Goal: Task Accomplishment & Management: Complete application form

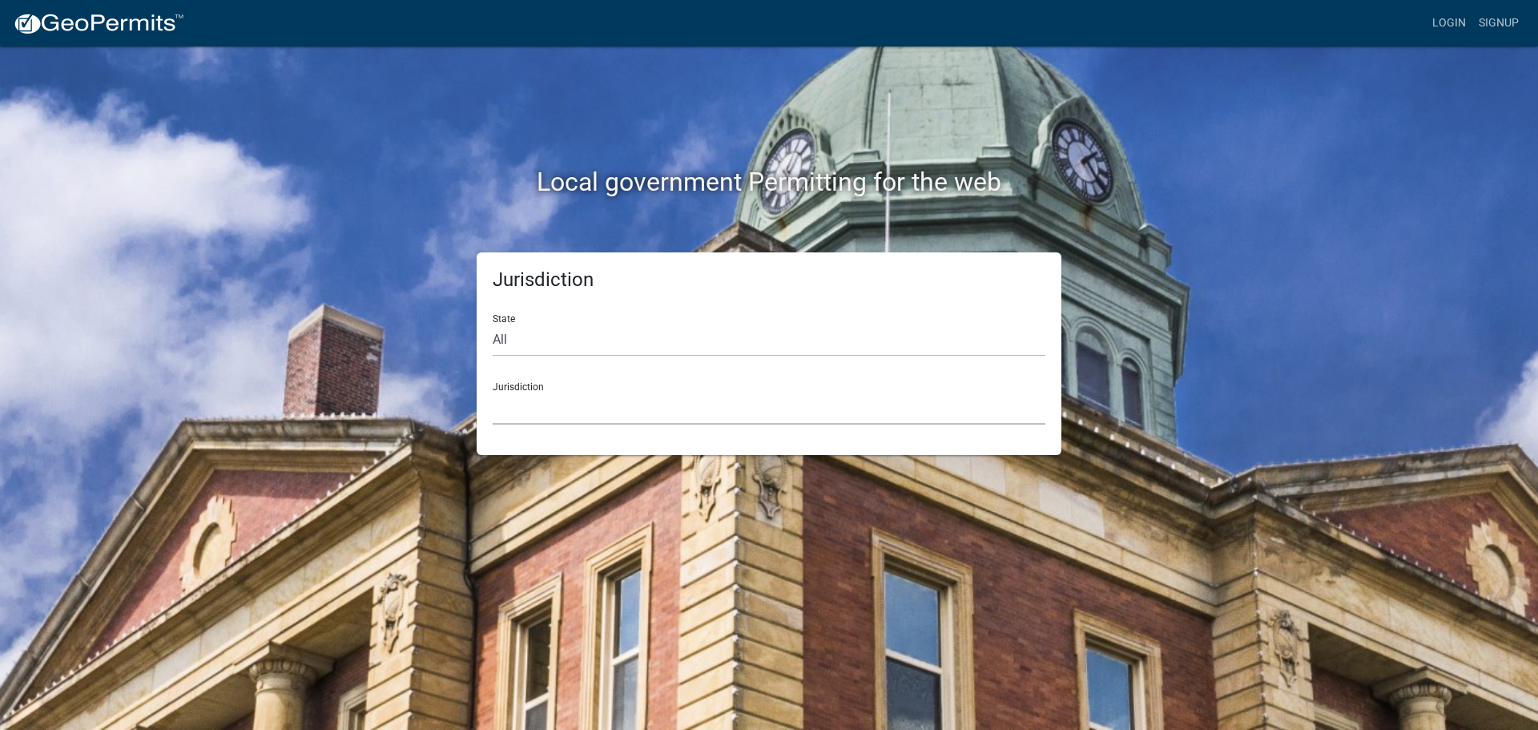
click at [534, 406] on select "[GEOGRAPHIC_DATA], [US_STATE] [GEOGRAPHIC_DATA], [US_STATE][PERSON_NAME][GEOGRA…" at bounding box center [769, 408] width 553 height 33
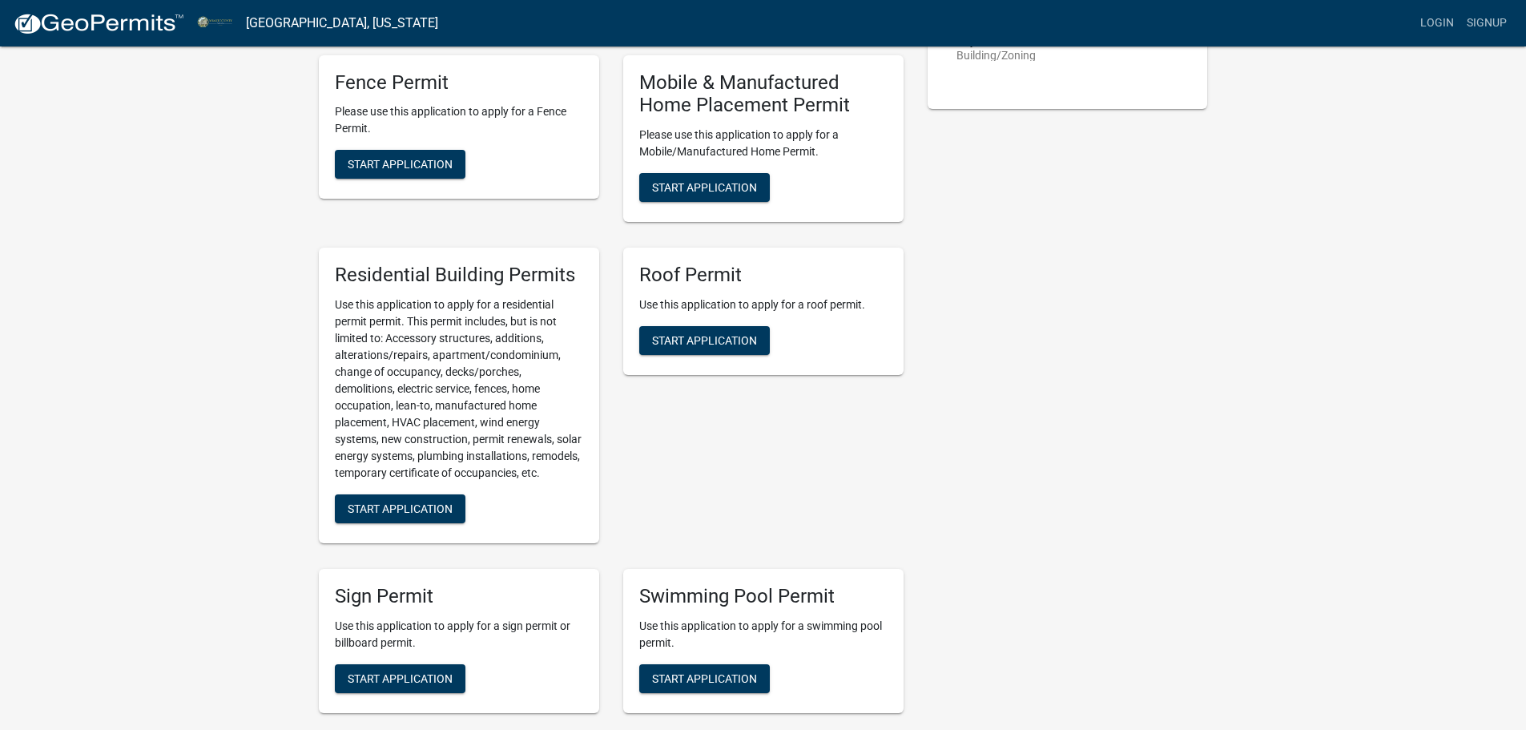
scroll to position [1121, 0]
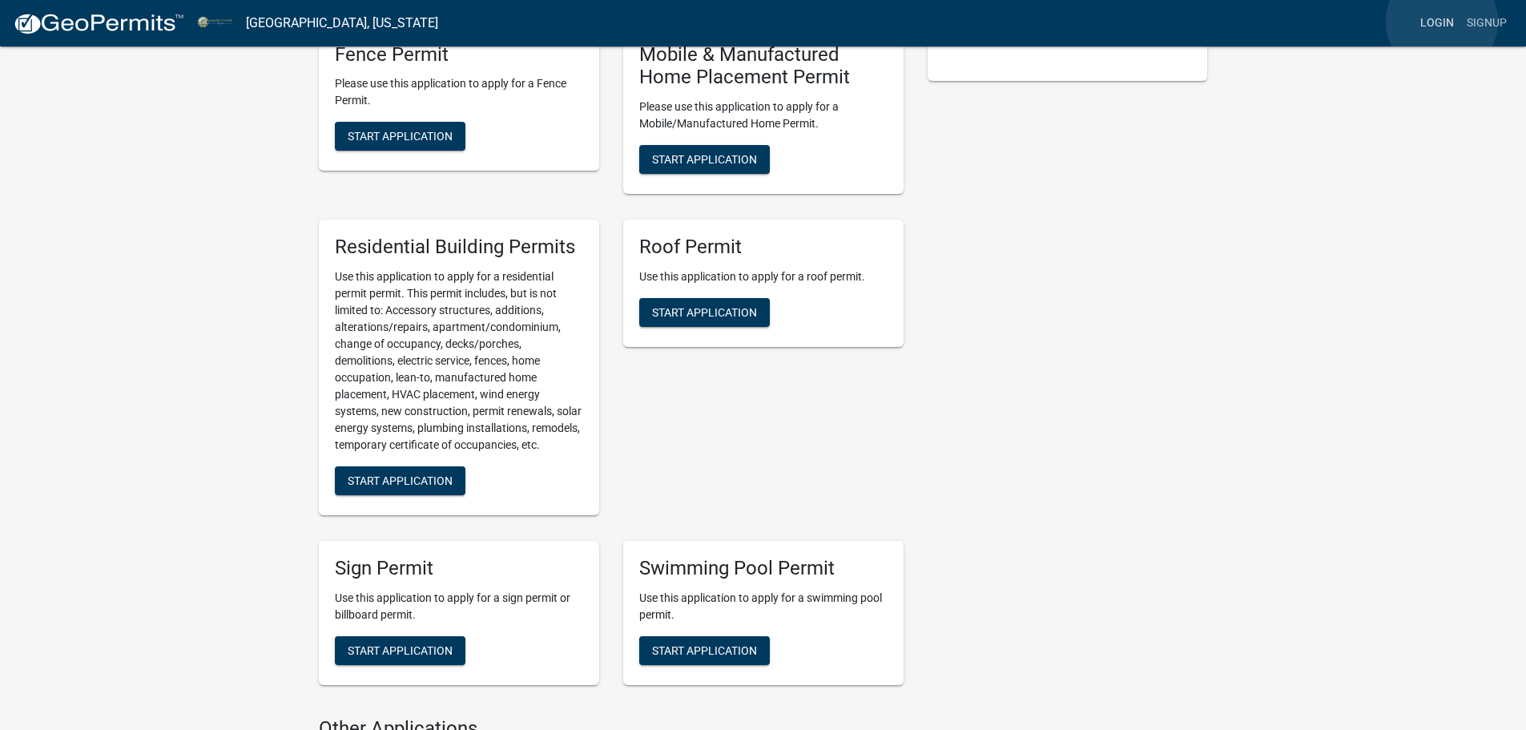
click at [1442, 22] on link "Login" at bounding box center [1437, 23] width 46 height 30
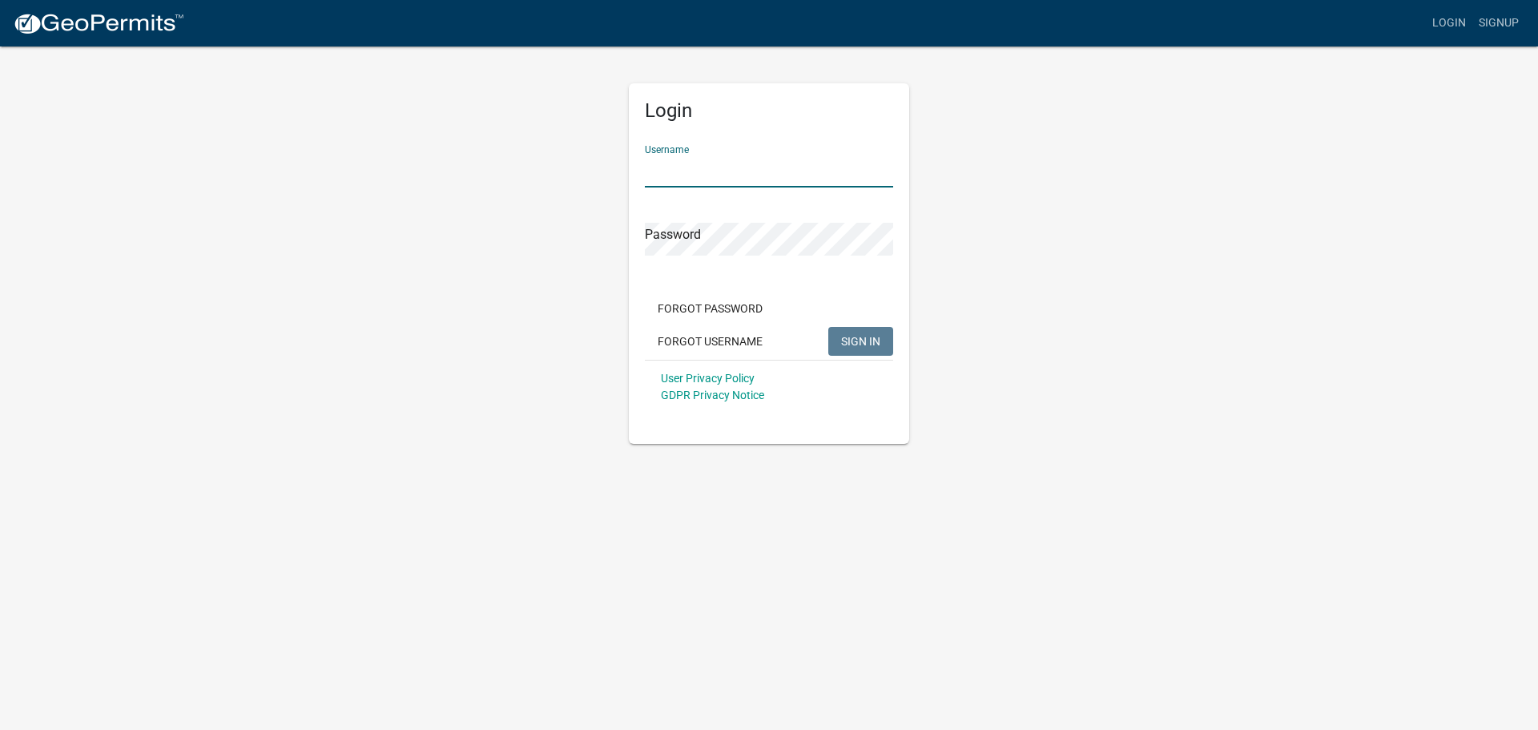
click at [718, 167] on input "Username" at bounding box center [769, 171] width 248 height 33
type input "WORLARSKEYS"
click at [706, 314] on button "Forgot Password" at bounding box center [710, 308] width 131 height 29
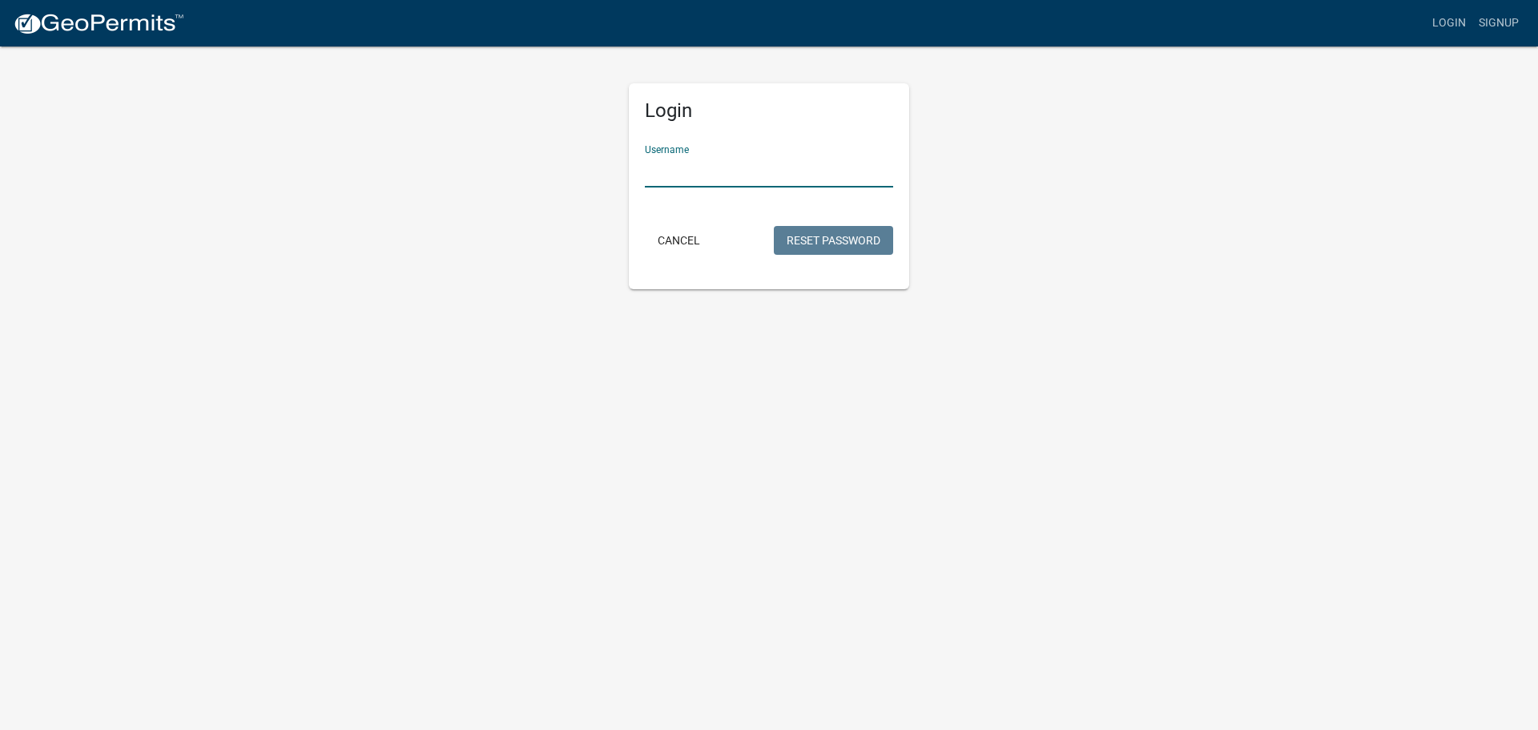
click at [746, 166] on input "Username" at bounding box center [769, 171] width 248 height 33
type input "worlarskeys"
click at [799, 239] on button "Reset Password" at bounding box center [833, 240] width 119 height 29
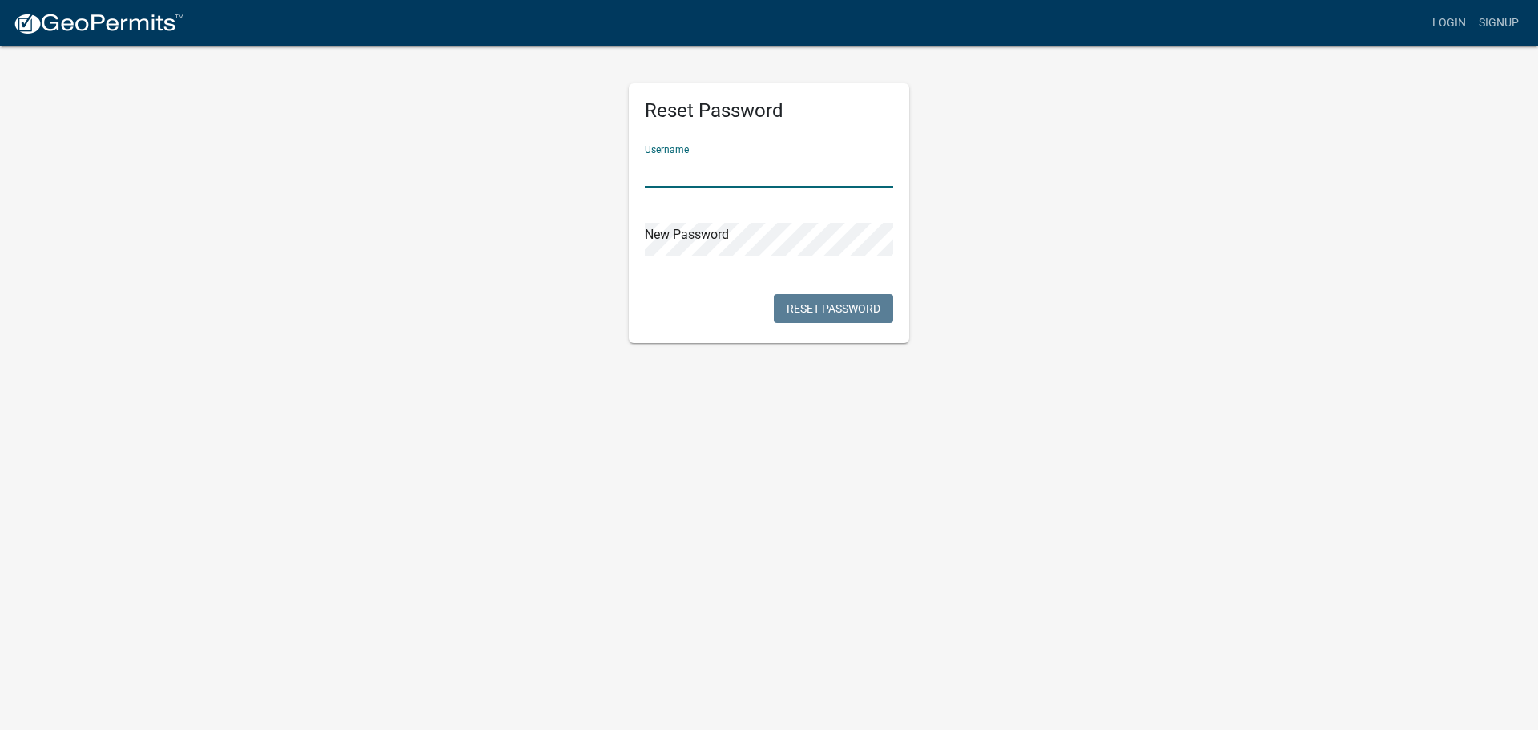
drag, startPoint x: 683, startPoint y: 156, endPoint x: 672, endPoint y: 160, distance: 11.9
click at [672, 160] on input "text" at bounding box center [769, 171] width 248 height 33
type input "worlarskeys"
click at [839, 309] on button "Reset Password" at bounding box center [833, 308] width 119 height 29
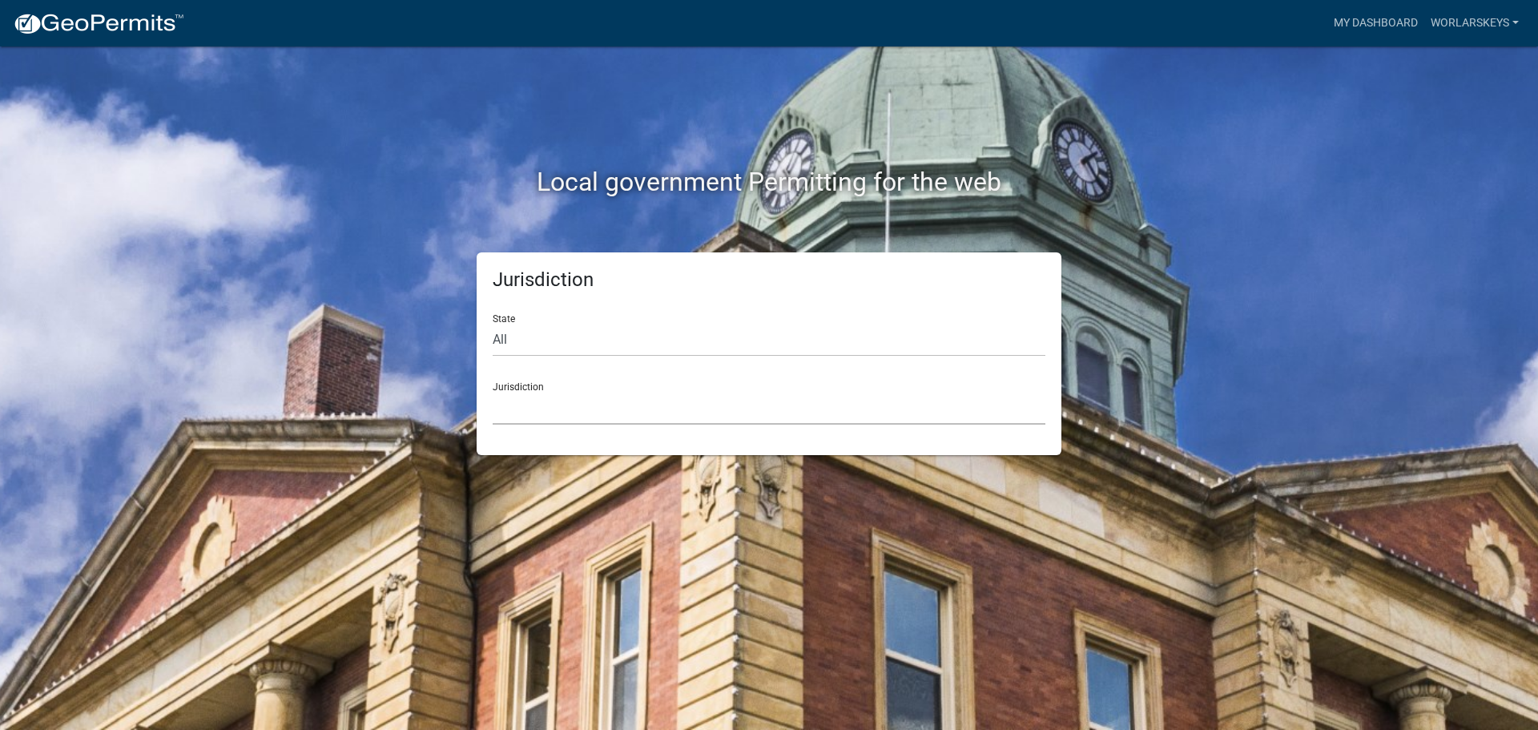
click at [620, 415] on select "[GEOGRAPHIC_DATA], [US_STATE] [GEOGRAPHIC_DATA], [US_STATE][PERSON_NAME][GEOGRA…" at bounding box center [769, 408] width 553 height 33
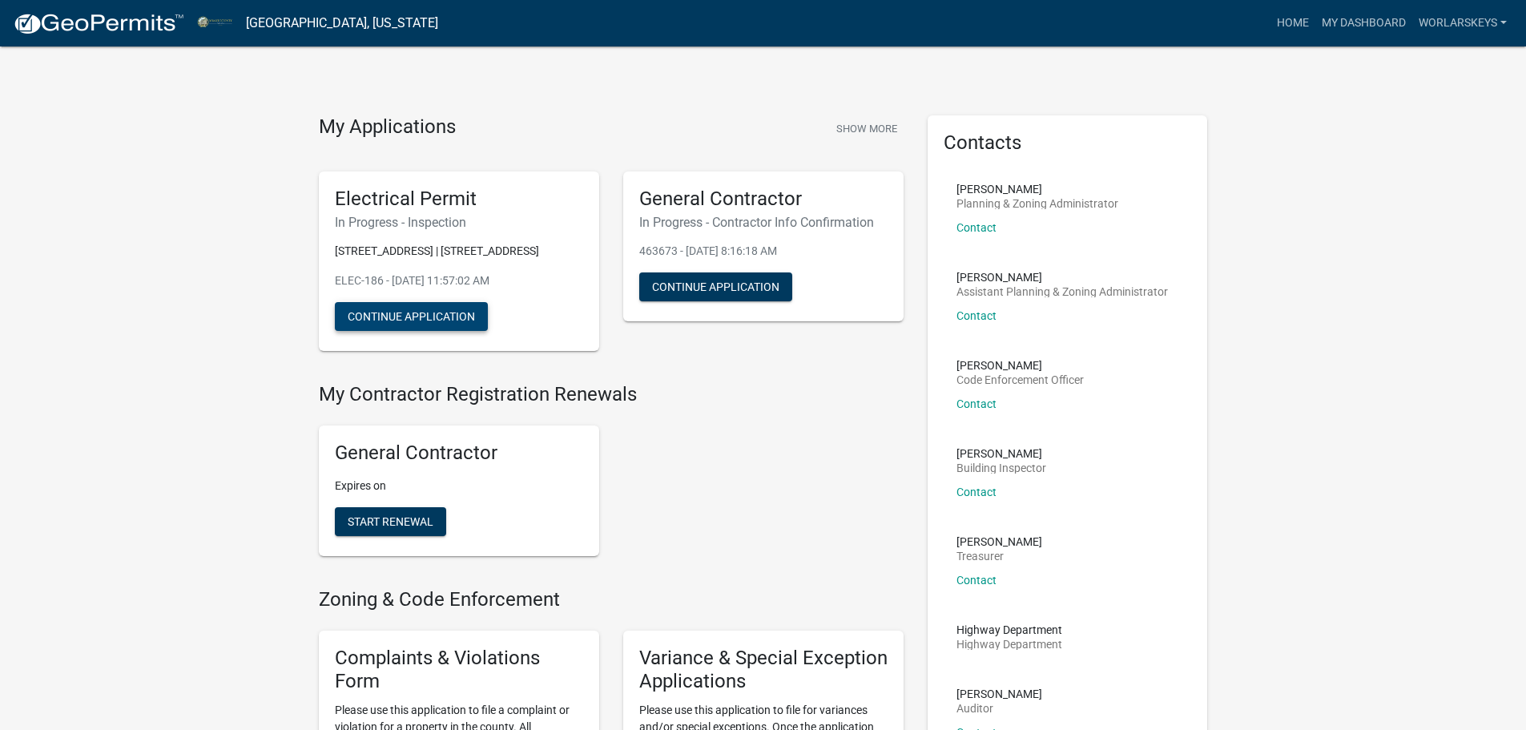
click at [444, 322] on button "Continue Application" at bounding box center [411, 316] width 153 height 29
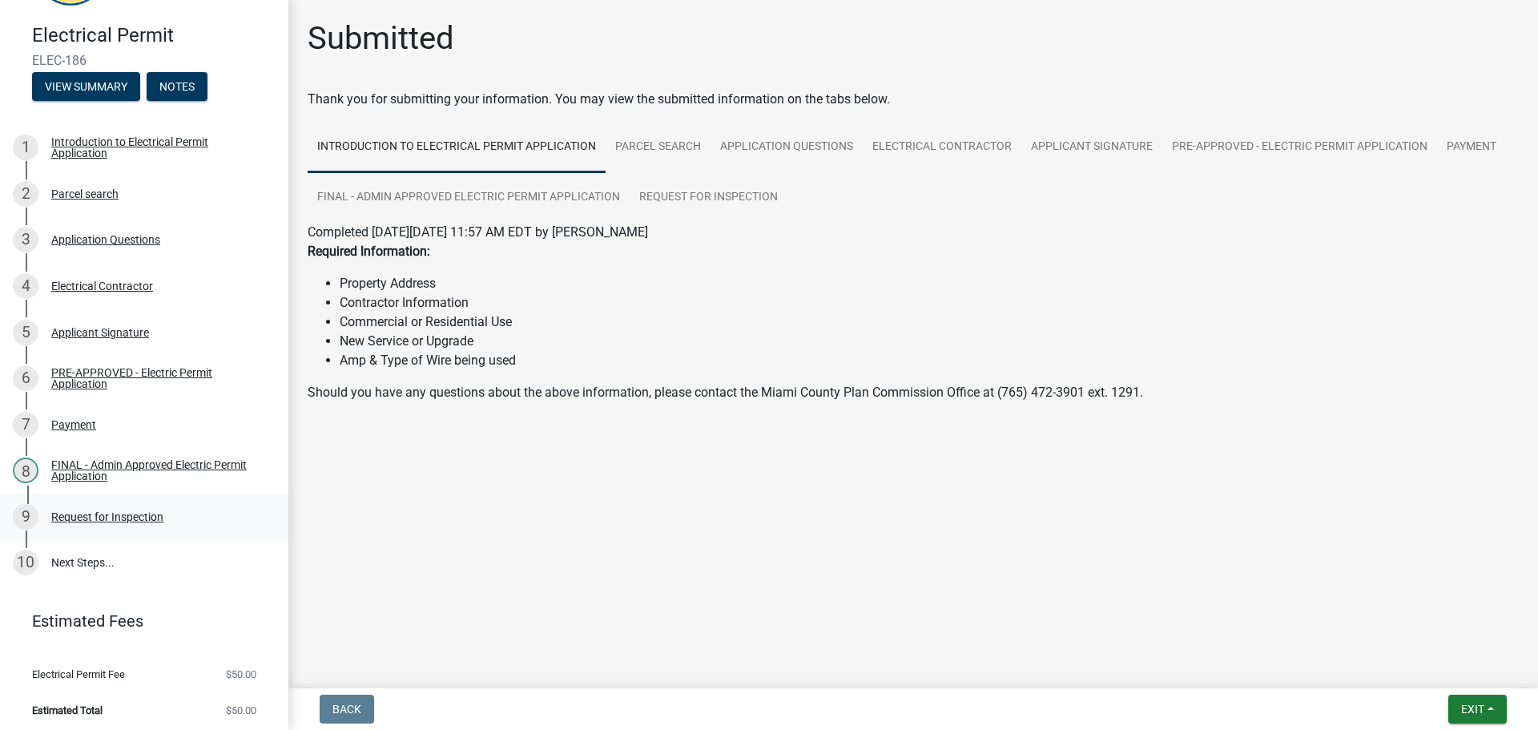
scroll to position [87, 0]
click at [105, 513] on div "Request for Inspection" at bounding box center [107, 515] width 112 height 11
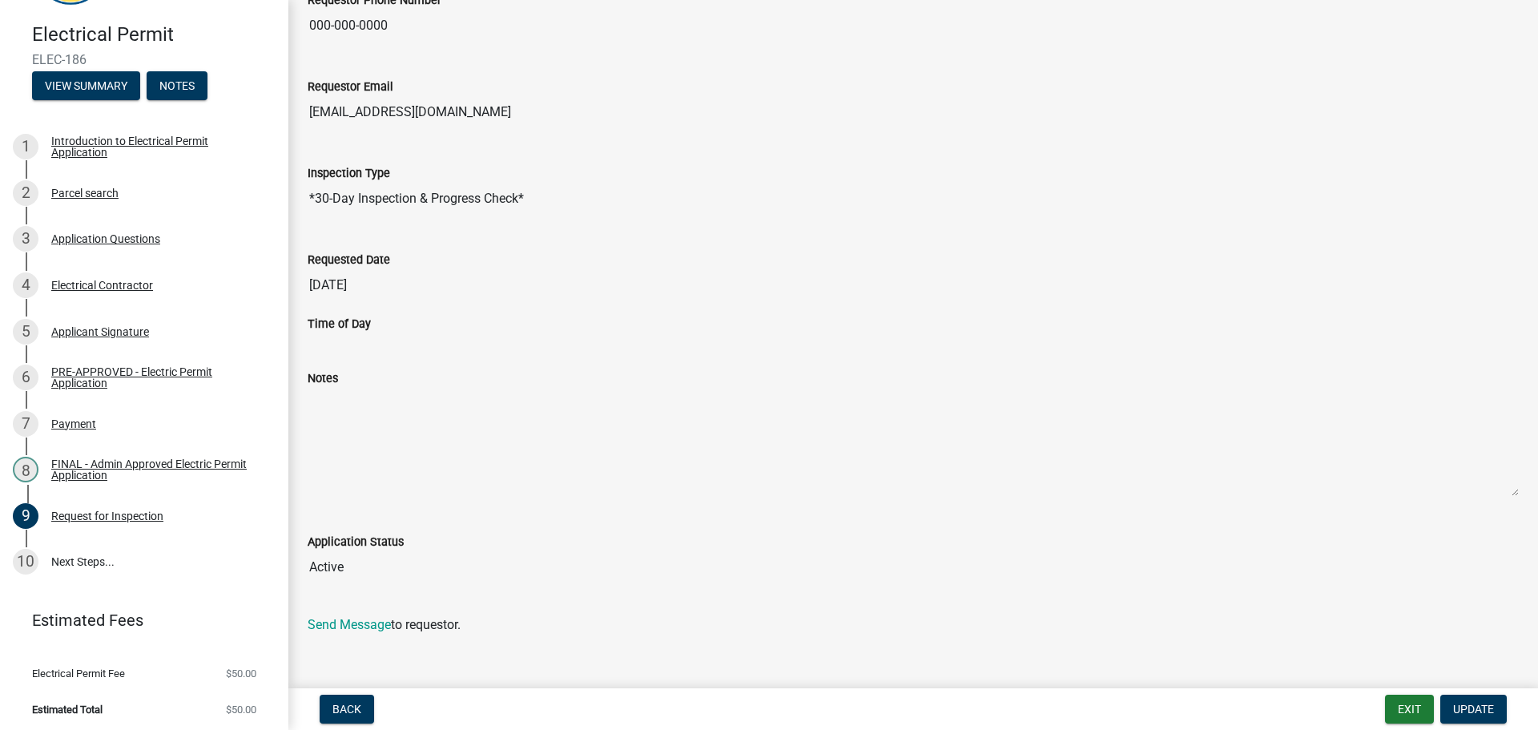
scroll to position [298, 0]
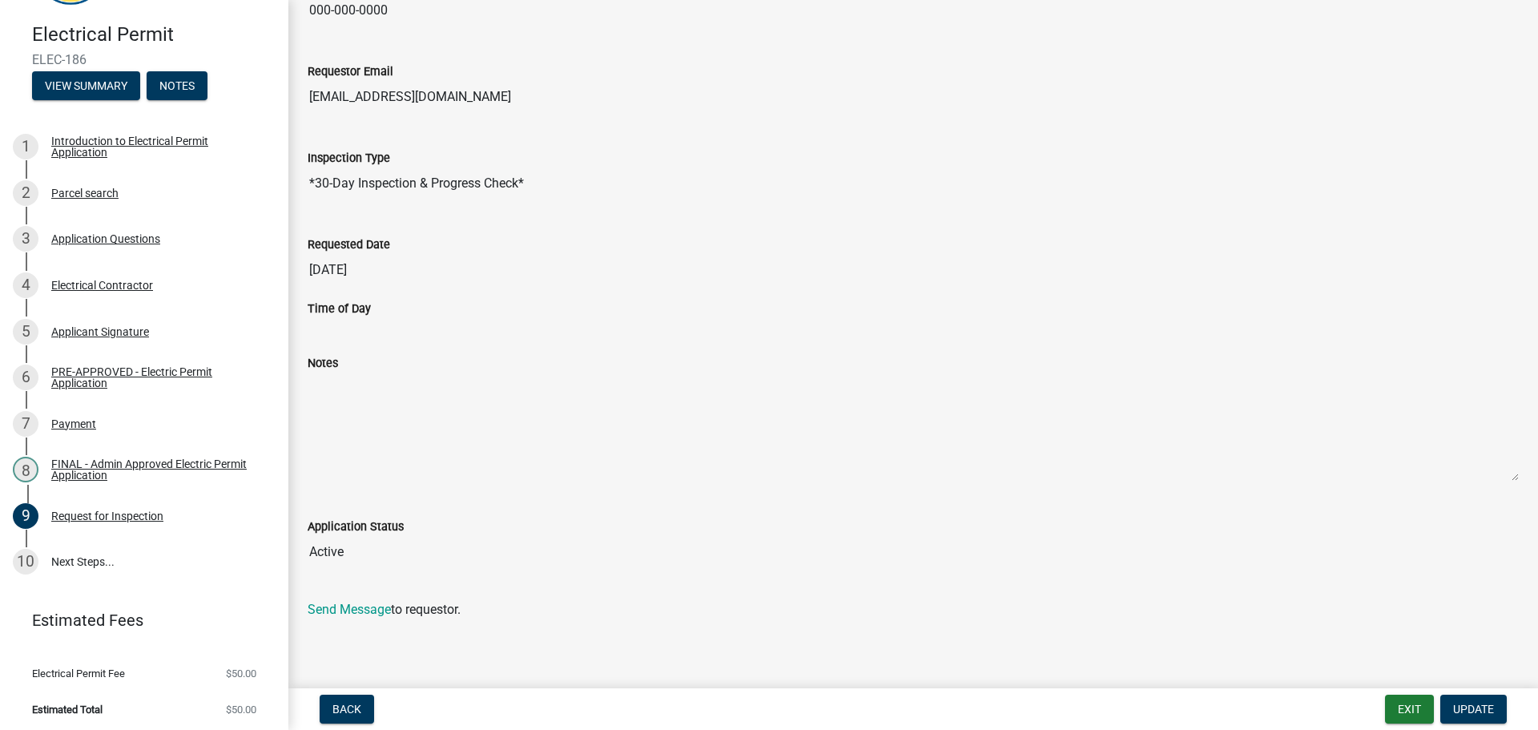
click at [367, 272] on input "[DATE]" at bounding box center [913, 270] width 1211 height 32
click at [1272, 273] on input "10/02/2025" at bounding box center [913, 270] width 1211 height 32
drag, startPoint x: 477, startPoint y: 270, endPoint x: 158, endPoint y: 280, distance: 318.9
click at [158, 280] on div "Electrical Permit ELEC-186 View Summary Notes 1 Introduction to Electrical Perm…" at bounding box center [769, 365] width 1538 height 730
click at [656, 383] on textarea "Notes" at bounding box center [913, 426] width 1211 height 109
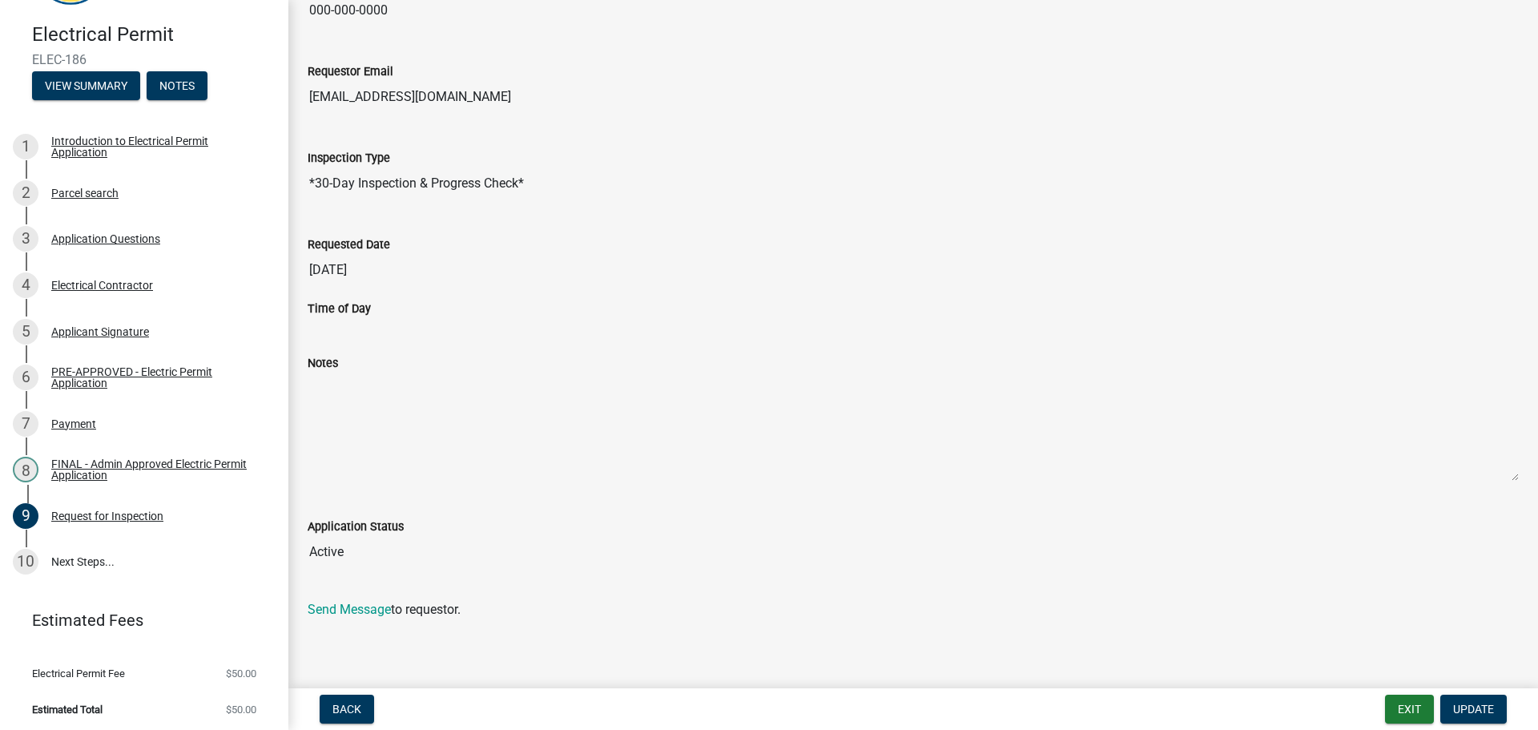
click at [358, 264] on input "10/02/2025" at bounding box center [913, 270] width 1211 height 32
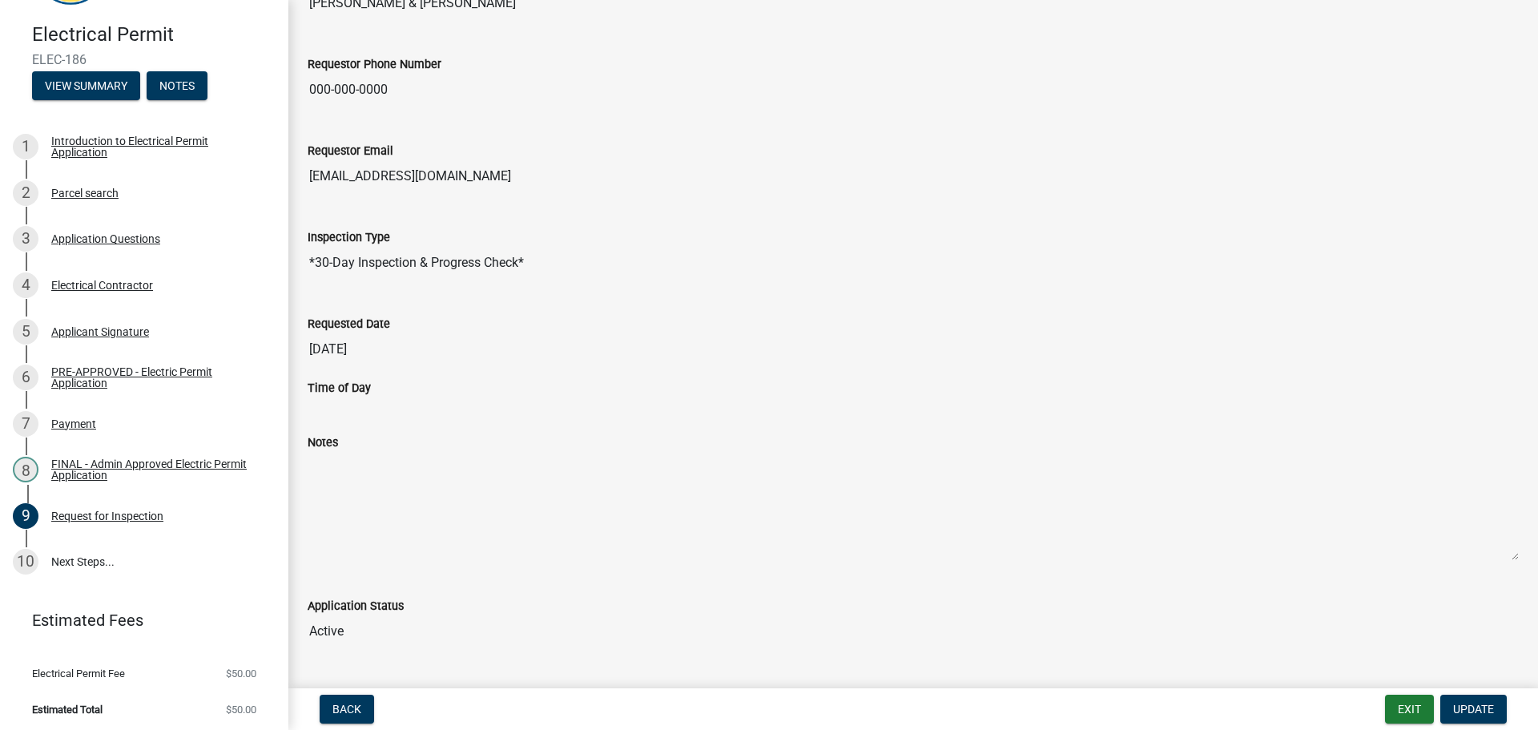
scroll to position [218, 0]
click at [413, 352] on input "10/02/2025" at bounding box center [913, 350] width 1211 height 32
click at [388, 259] on input "*30-Day Inspection & Progress Check*" at bounding box center [913, 263] width 1211 height 32
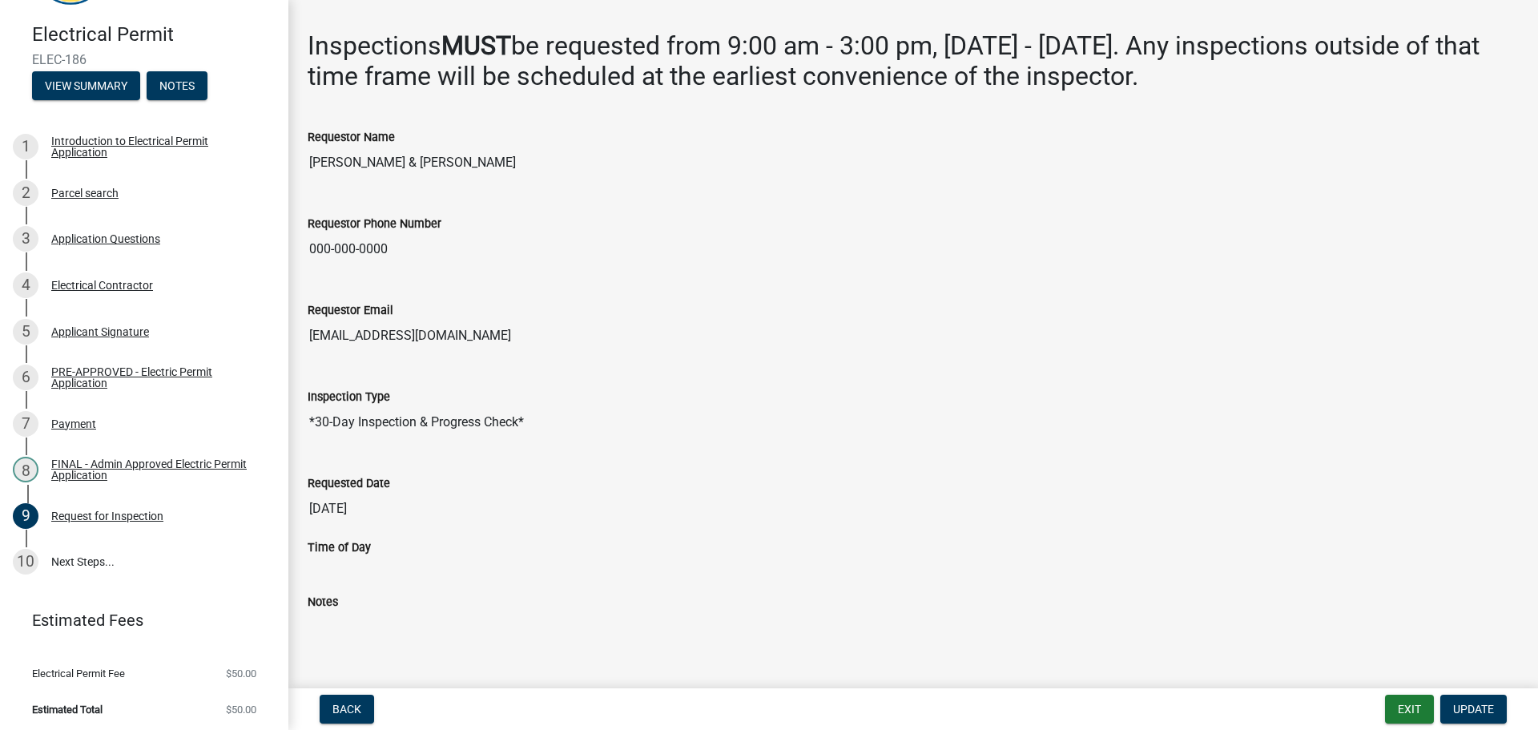
scroll to position [58, 0]
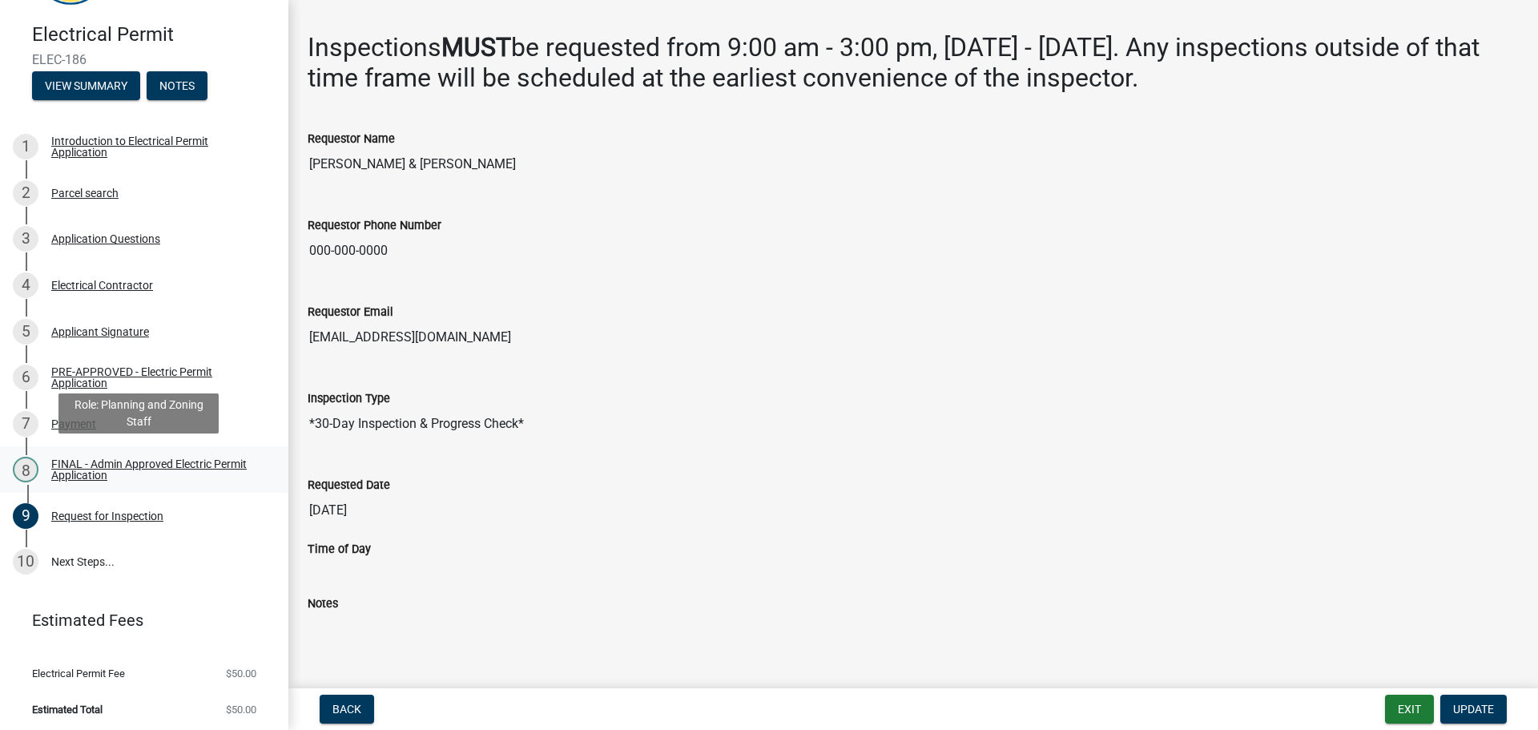
click at [140, 460] on div "FINAL - Admin Approved Electric Permit Application" at bounding box center [156, 469] width 211 height 22
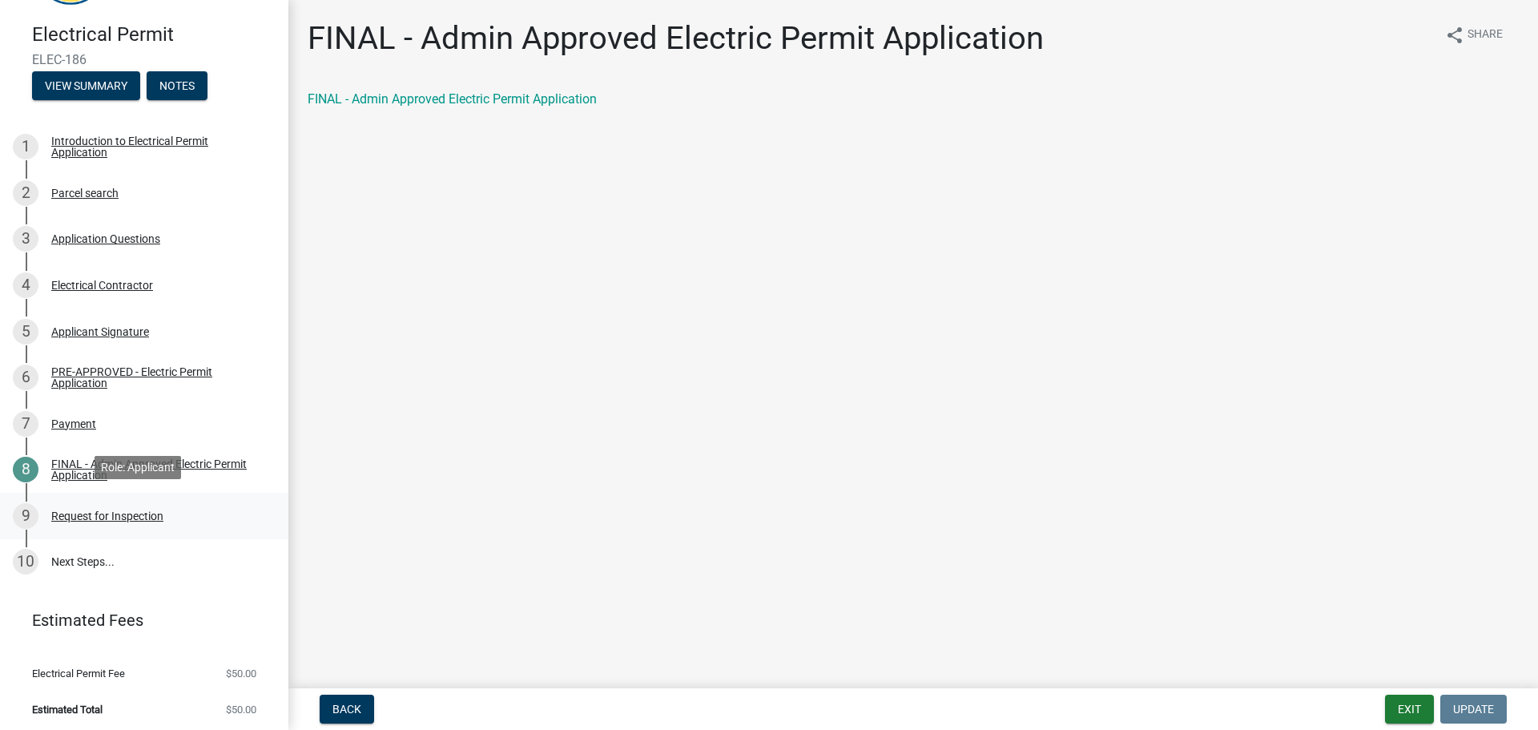
click at [84, 513] on div "Request for Inspection" at bounding box center [107, 515] width 112 height 11
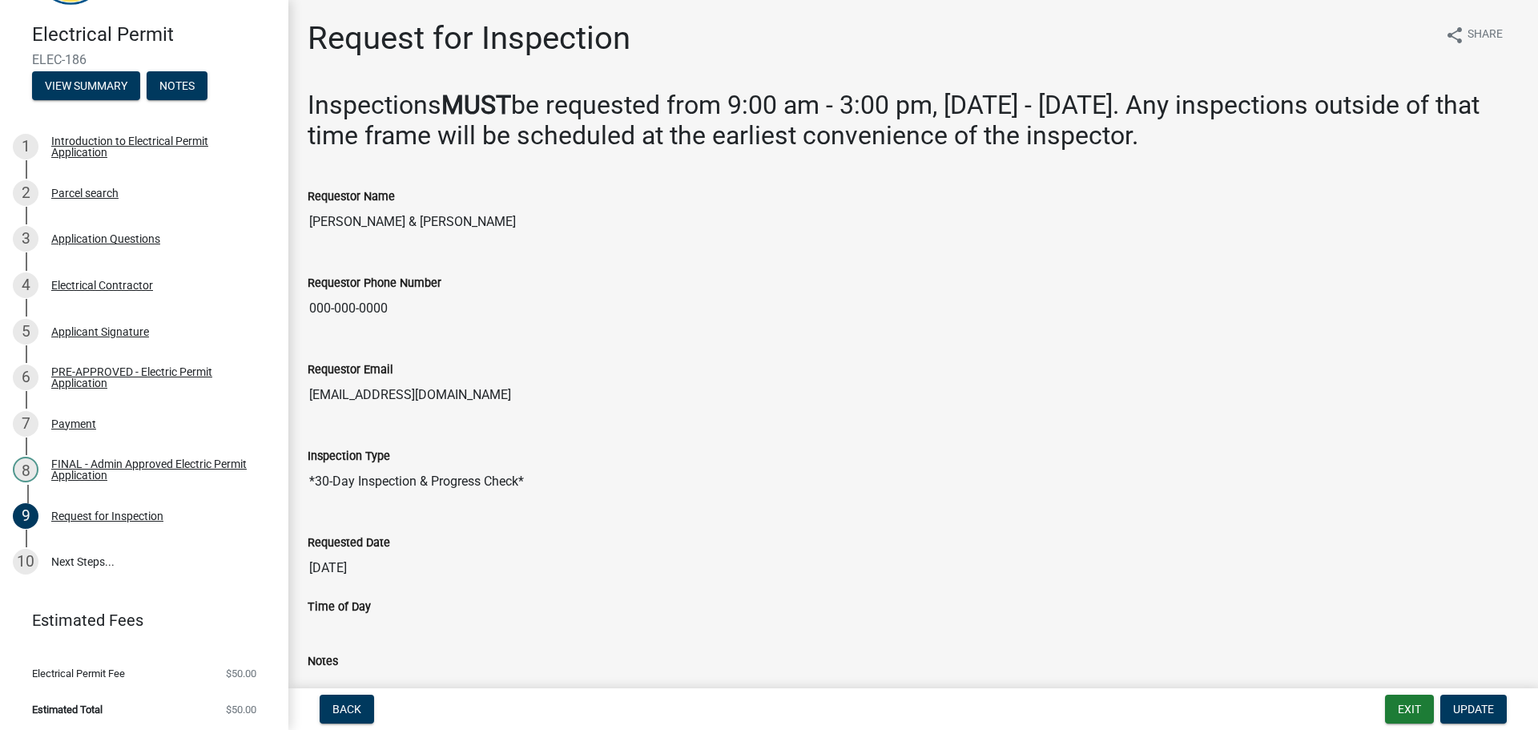
click at [391, 400] on input "user@user.com" at bounding box center [913, 395] width 1211 height 32
click at [391, 401] on input "user@user.com" at bounding box center [913, 395] width 1211 height 32
click at [386, 484] on input "*30-Day Inspection & Progress Check*" at bounding box center [913, 481] width 1211 height 32
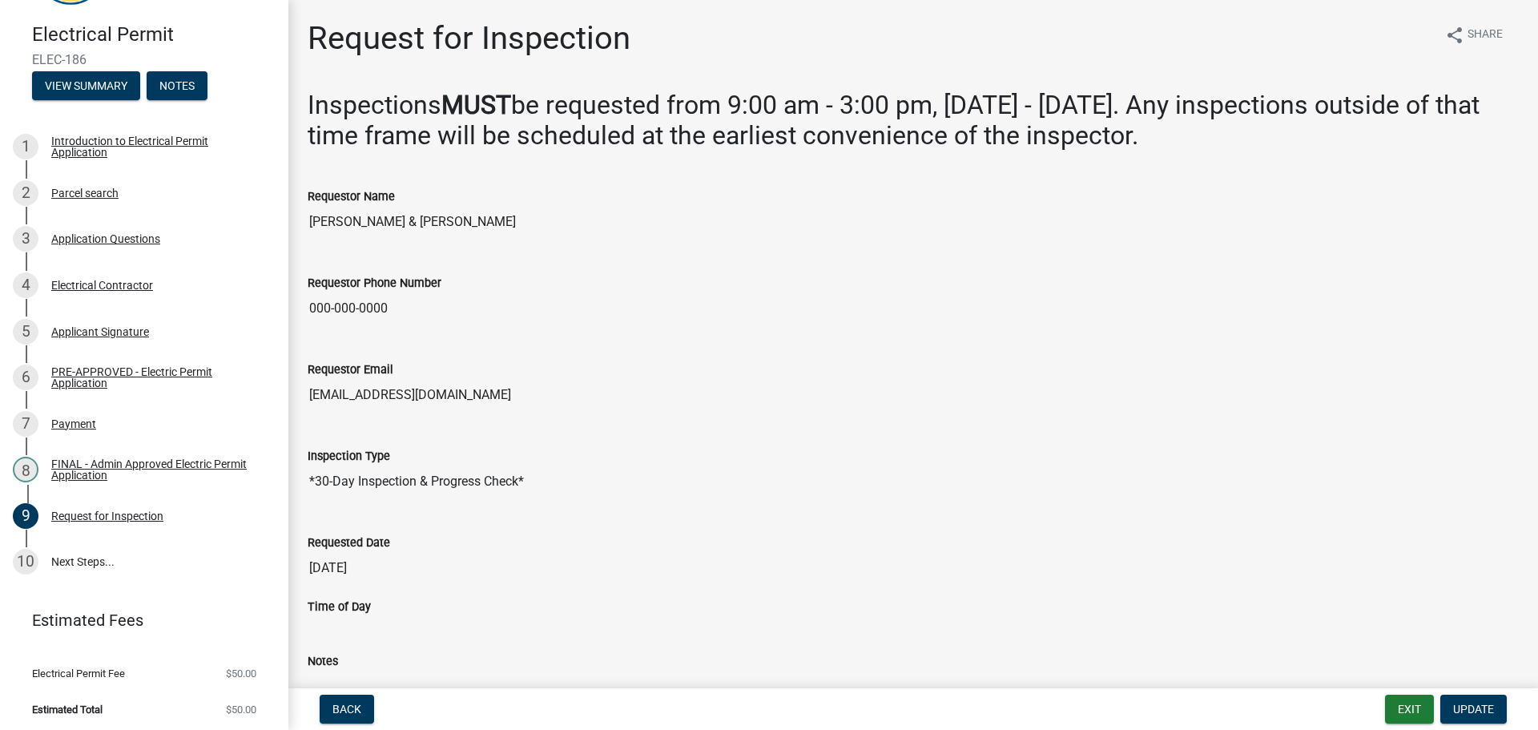
click at [503, 497] on input "*30-Day Inspection & Progress Check*" at bounding box center [913, 481] width 1211 height 32
click at [352, 569] on input "10/02/2025" at bounding box center [913, 568] width 1211 height 32
click at [454, 565] on input "10/02/2025" at bounding box center [913, 568] width 1211 height 32
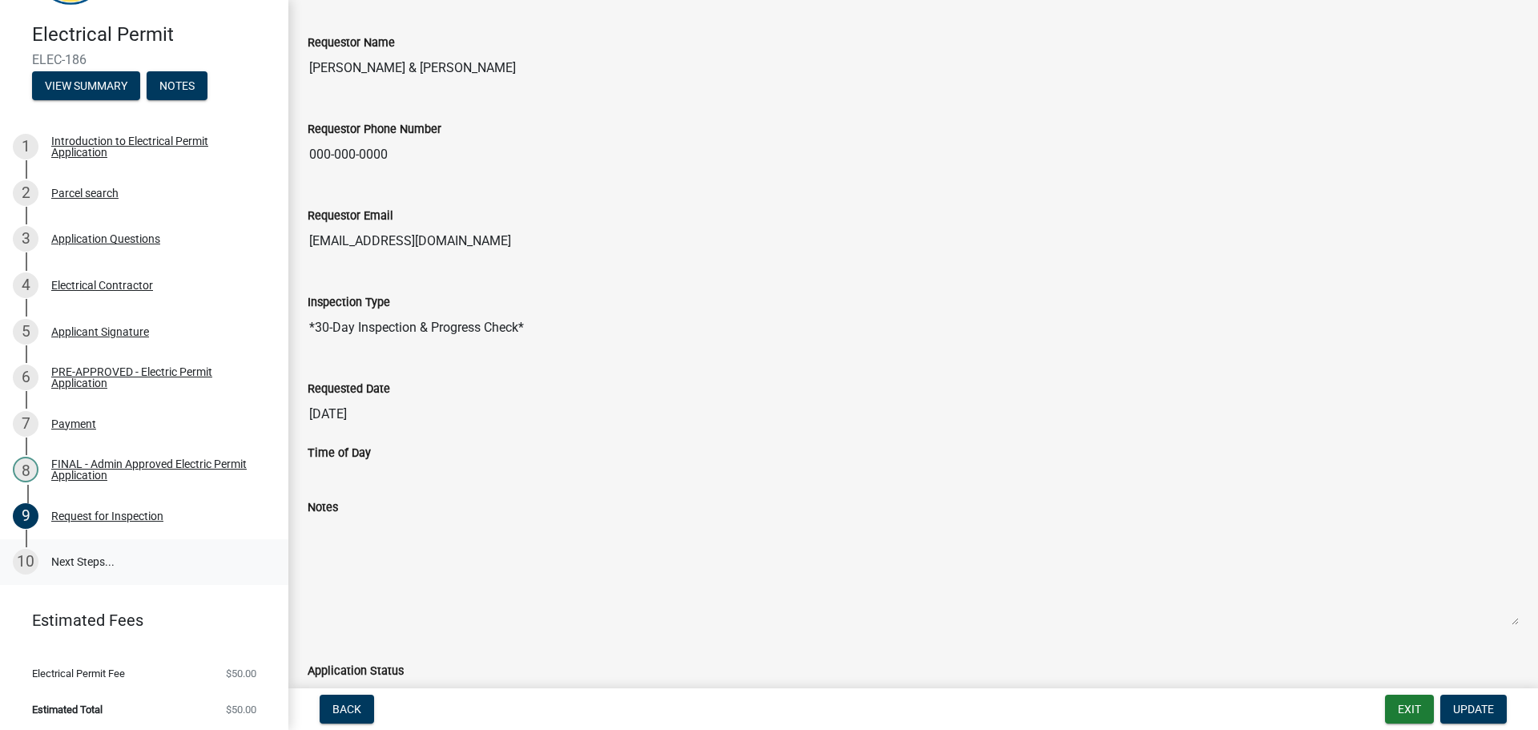
scroll to position [160, 0]
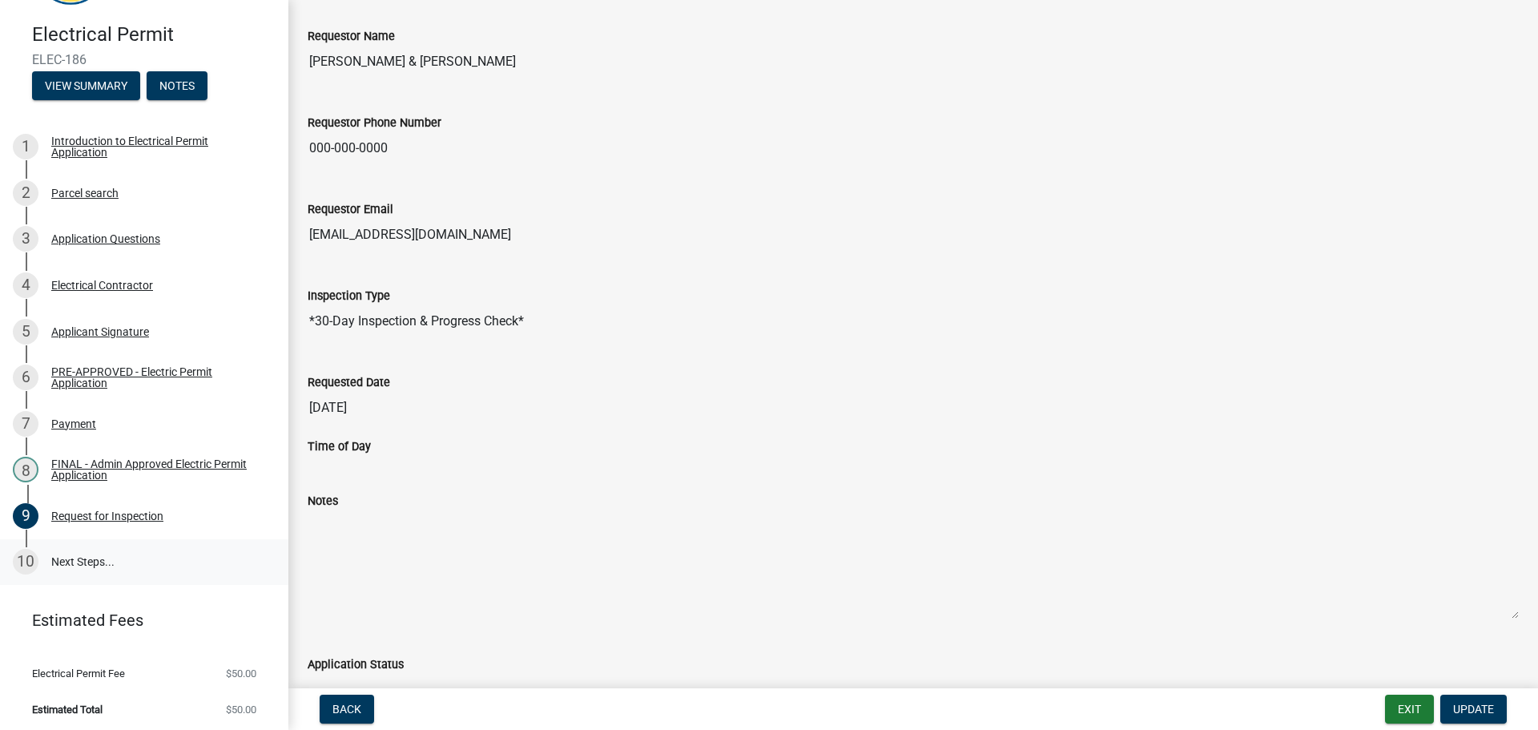
click at [81, 561] on link "10 Next Steps..." at bounding box center [144, 562] width 288 height 46
click at [52, 560] on link "10 Next Steps..." at bounding box center [144, 562] width 288 height 46
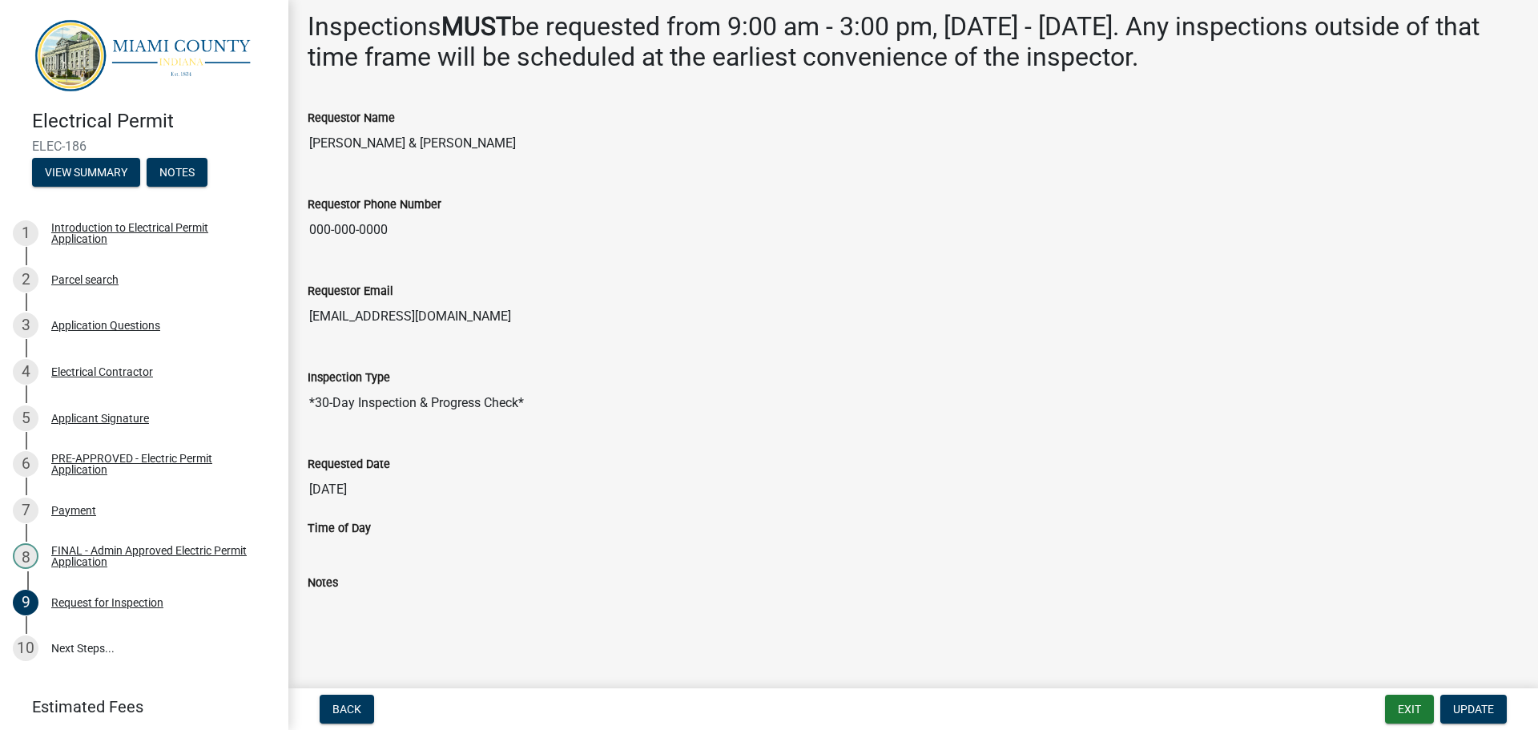
scroll to position [0, 0]
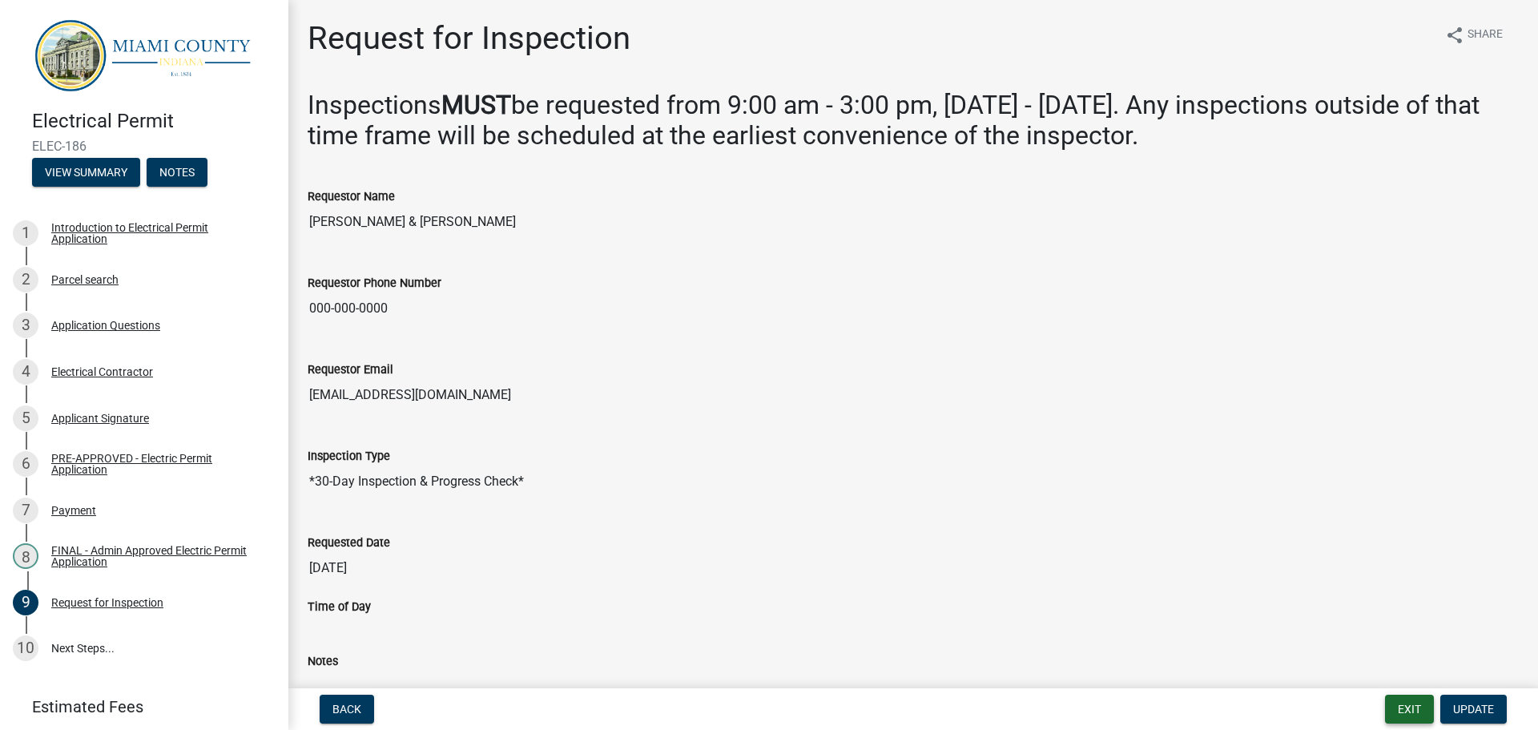
click at [1413, 712] on button "Exit" at bounding box center [1409, 708] width 49 height 29
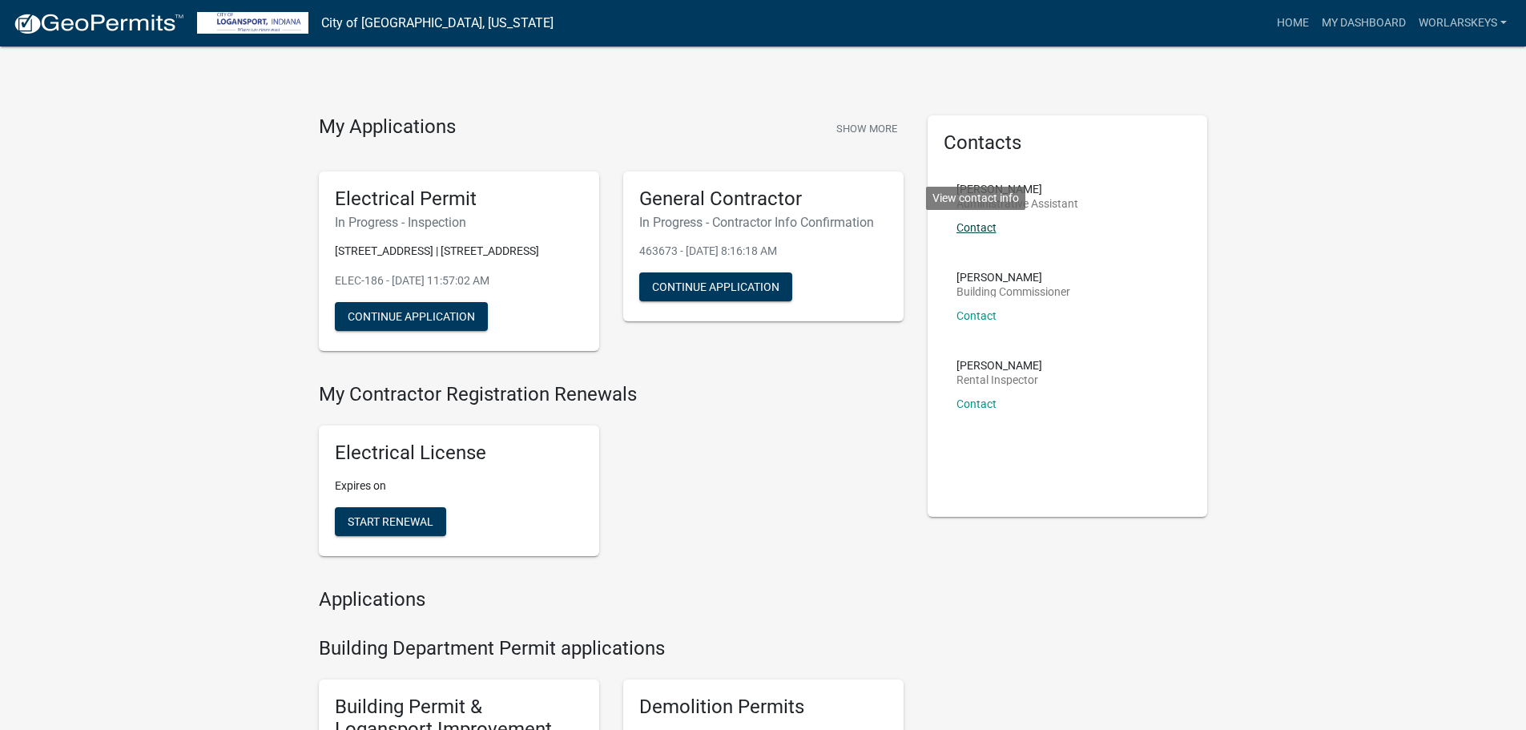
click at [980, 227] on link "Contact" at bounding box center [976, 227] width 40 height 13
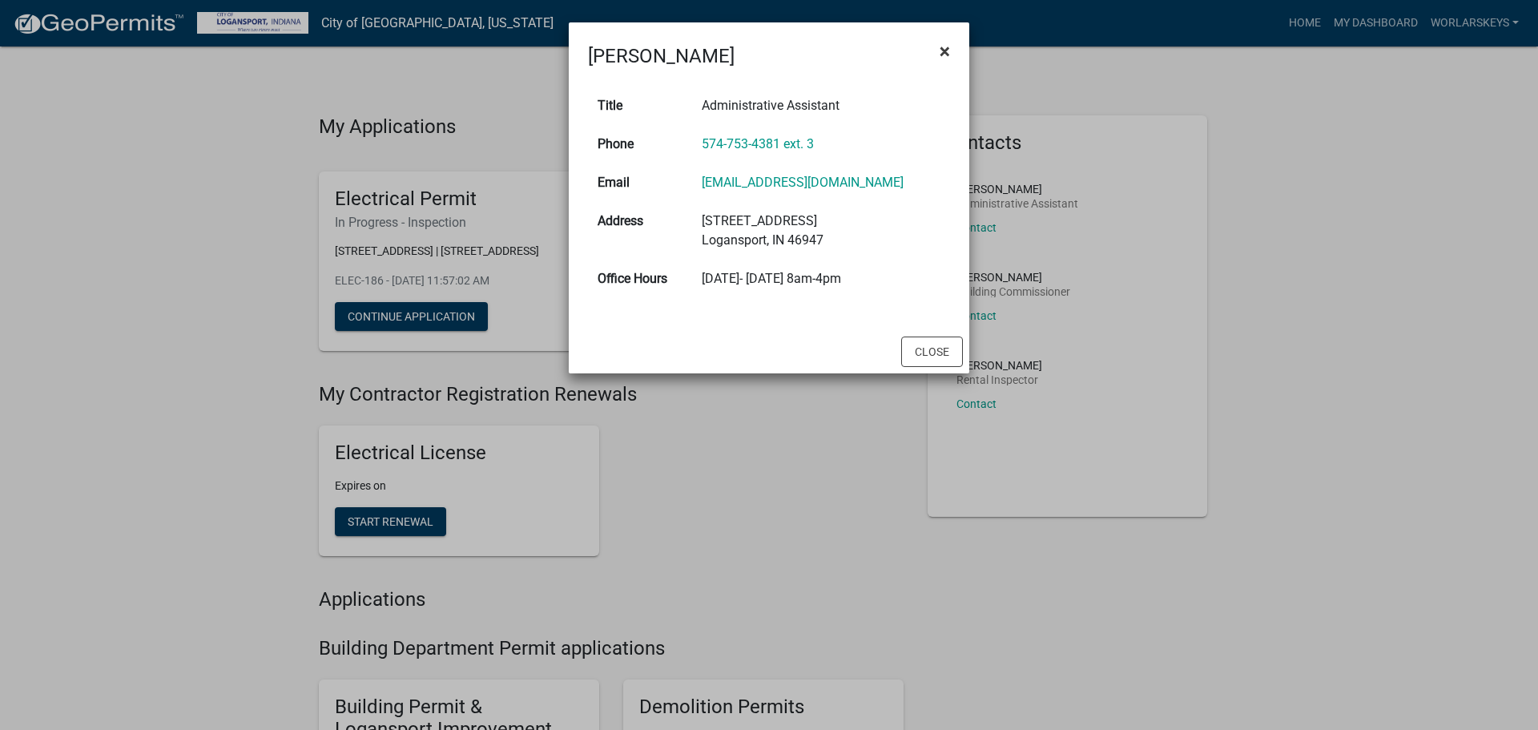
click at [947, 48] on span "×" at bounding box center [945, 51] width 10 height 22
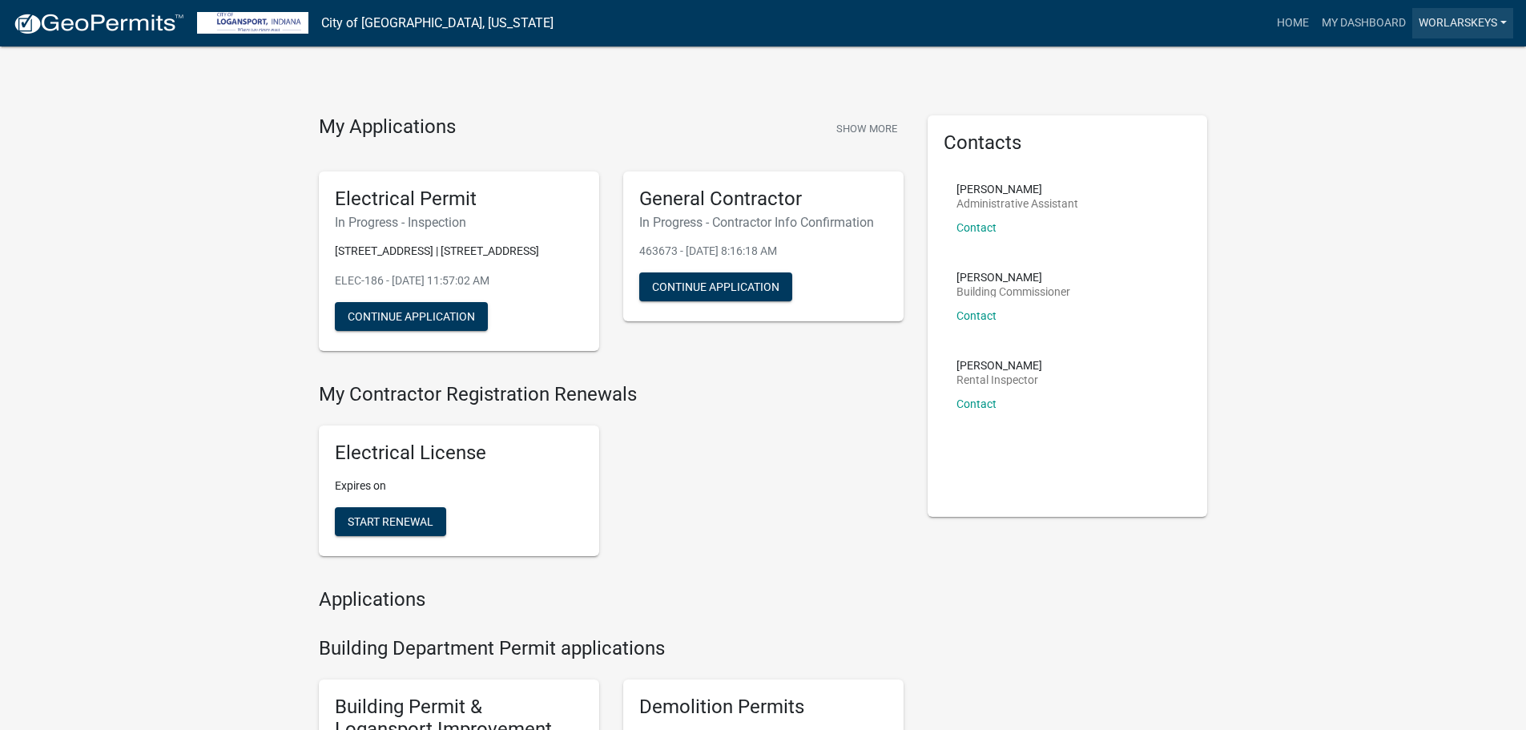
click at [1477, 20] on link "worlarskeys" at bounding box center [1462, 23] width 101 height 30
click at [1418, 166] on link "Logout" at bounding box center [1444, 156] width 137 height 38
